Goal: Check status: Check status

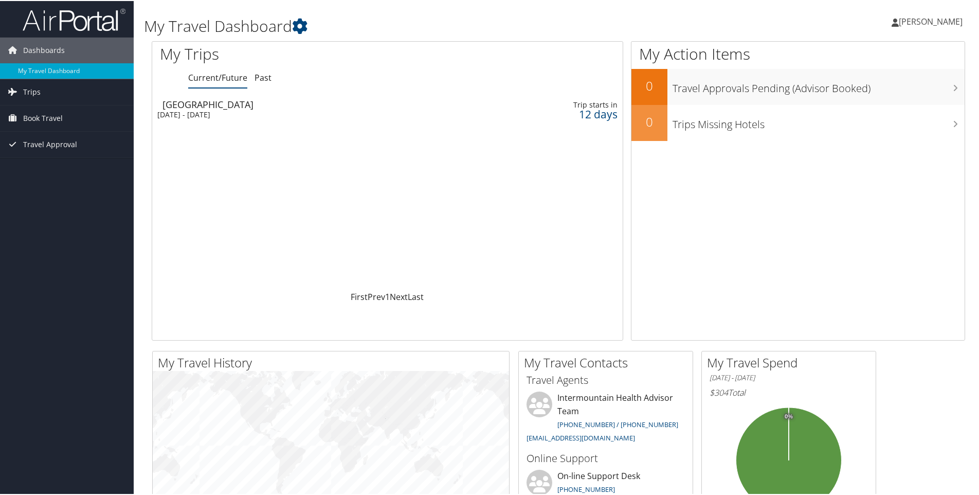
click at [240, 100] on div "Salt Lake City" at bounding box center [310, 103] width 294 height 9
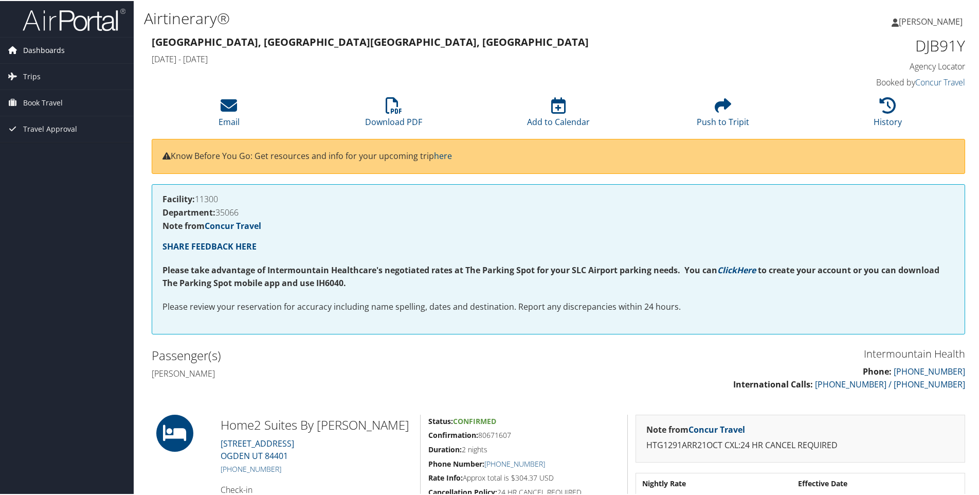
click at [44, 50] on span "Dashboards" at bounding box center [44, 50] width 42 height 26
click at [42, 62] on link "My Travel Dashboard" at bounding box center [67, 69] width 134 height 15
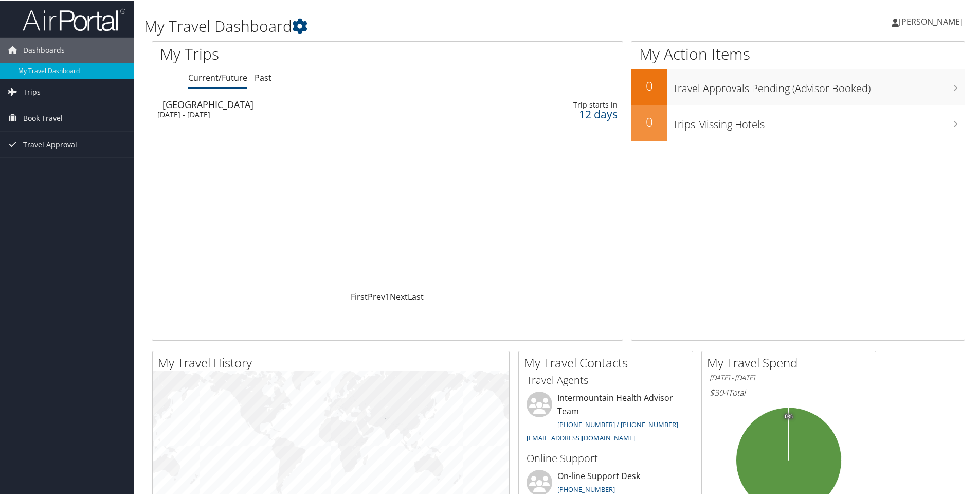
click at [213, 101] on div "Salt Lake City" at bounding box center [310, 103] width 294 height 9
